Goal: Use online tool/utility: Utilize a website feature to perform a specific function

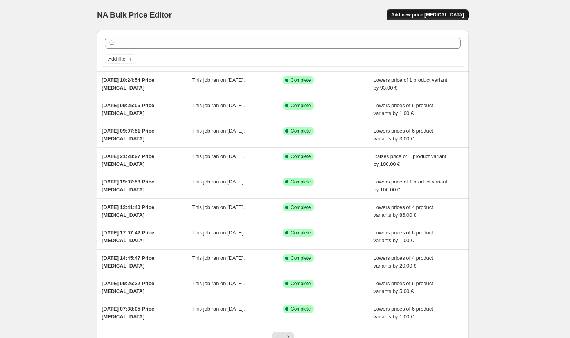
click at [444, 13] on span "Add new price [MEDICAL_DATA]" at bounding box center [427, 15] width 73 height 6
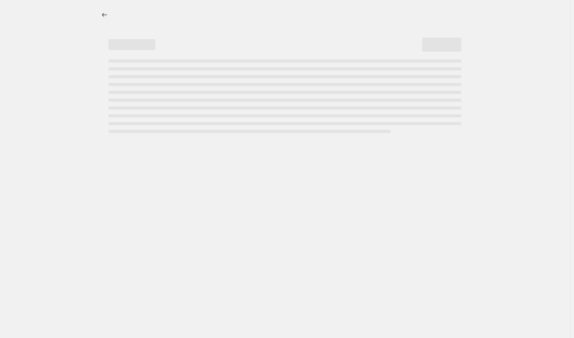
select select "percentage"
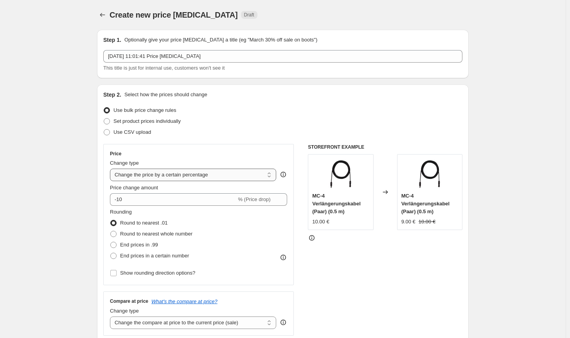
click at [218, 169] on select "Change the price to a certain amount Change the price by a certain amount Chang…" at bounding box center [193, 175] width 166 height 13
click at [255, 109] on div "Use bulk price change rules" at bounding box center [282, 110] width 359 height 11
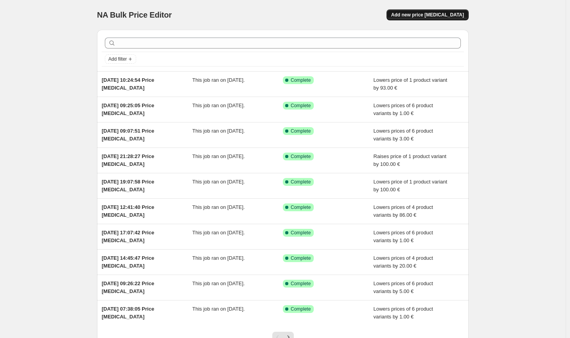
click at [451, 18] on button "Add new price [MEDICAL_DATA]" at bounding box center [428, 14] width 82 height 11
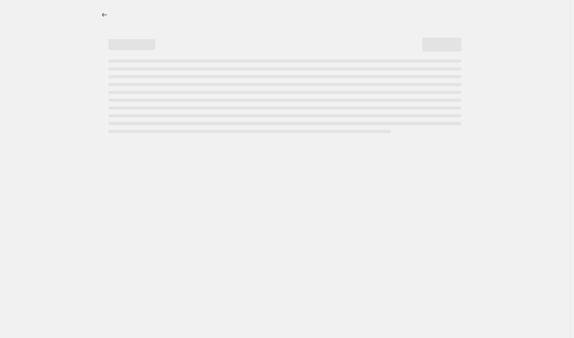
select select "percentage"
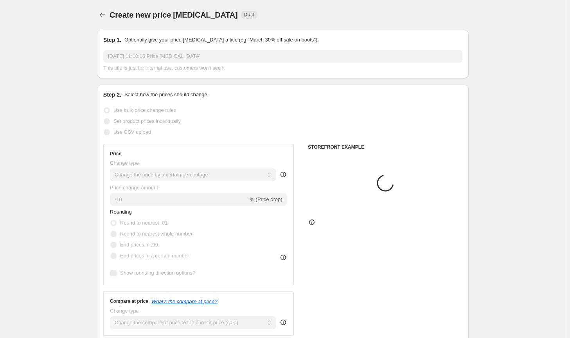
scroll to position [117, 0]
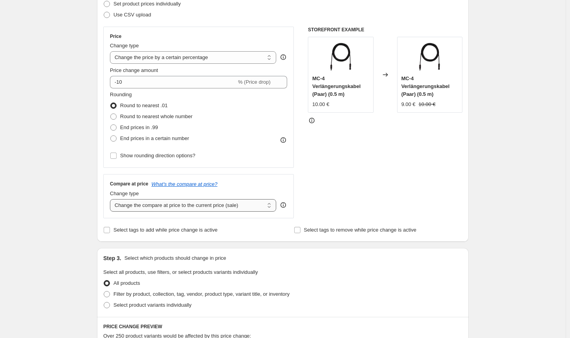
click at [205, 207] on select "Change the compare at price to the current price (sale) Change the compare at p…" at bounding box center [193, 205] width 166 height 13
select select "no_change"
click at [112, 199] on select "Change the compare at price to the current price (sale) Change the compare at p…" at bounding box center [193, 205] width 166 height 13
click at [195, 58] on select "Change the price to a certain amount Change the price by a certain amount Chang…" at bounding box center [193, 57] width 166 height 13
select select "by"
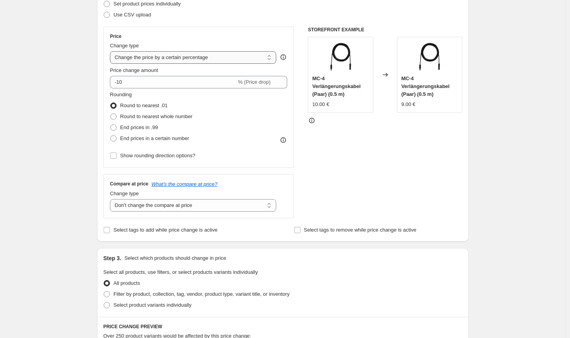
click at [112, 51] on select "Change the price to a certain amount Change the price by a certain amount Chang…" at bounding box center [193, 57] width 166 height 13
type input "-10.00"
click at [146, 115] on span "Round to nearest whole number" at bounding box center [156, 117] width 72 height 6
click at [111, 114] on input "Round to nearest whole number" at bounding box center [110, 114] width 0 height 0
radio input "true"
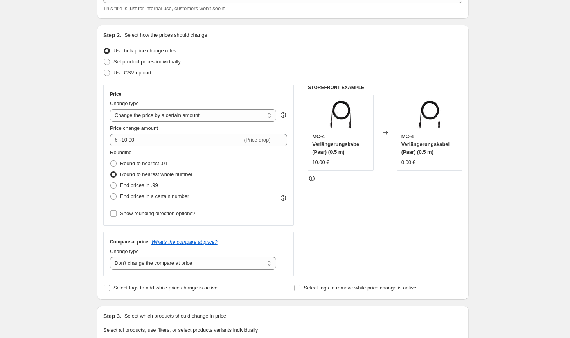
scroll to position [78, 0]
